Goal: Check status: Check status

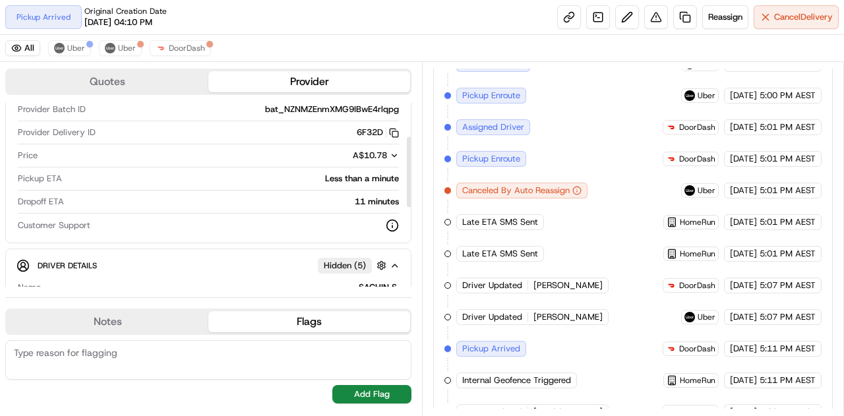
scroll to position [1087, 0]
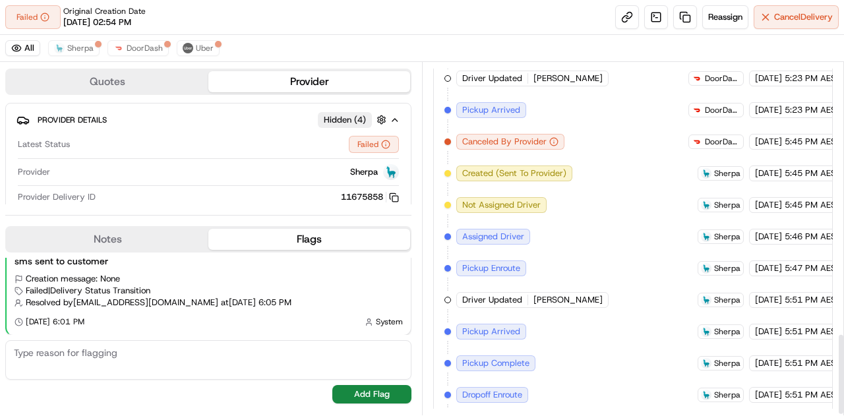
scroll to position [1181, 0]
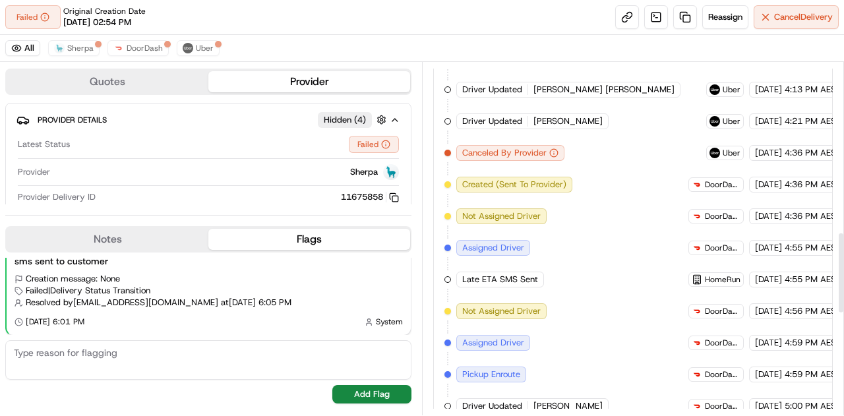
scroll to position [1181, 0]
